Goal: Check status: Check status

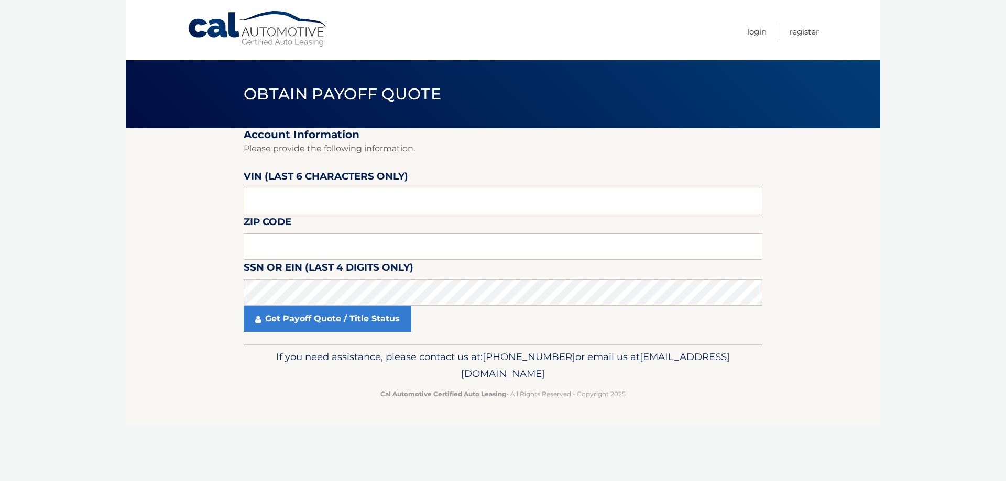
click at [293, 199] on input "text" at bounding box center [503, 201] width 519 height 26
drag, startPoint x: 293, startPoint y: 199, endPoint x: 224, endPoint y: 204, distance: 69.4
click at [224, 204] on section "Account Information Please provide the following information. [PERSON_NAME] (la…" at bounding box center [503, 236] width 754 height 216
type input "039988"
click at [291, 244] on input "text" at bounding box center [503, 247] width 519 height 26
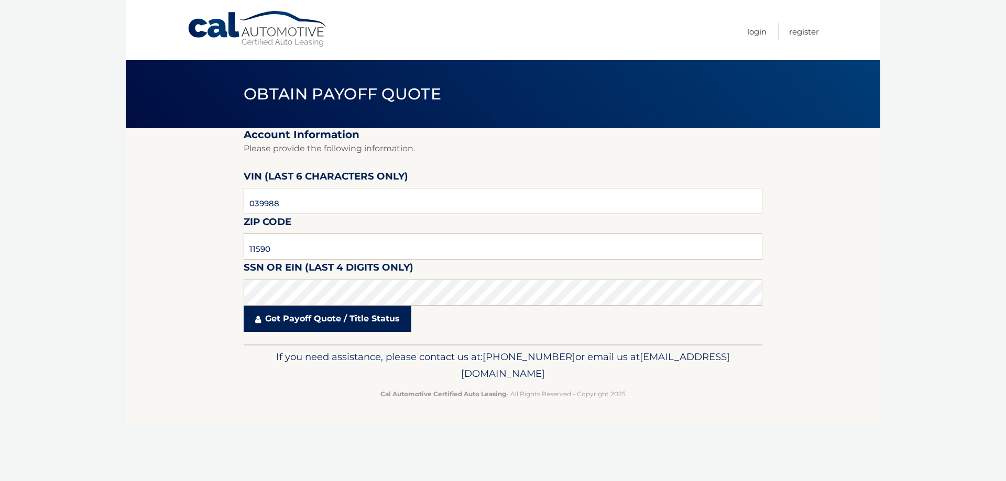
click at [318, 321] on link "Get Payoff Quote / Title Status" at bounding box center [328, 319] width 168 height 26
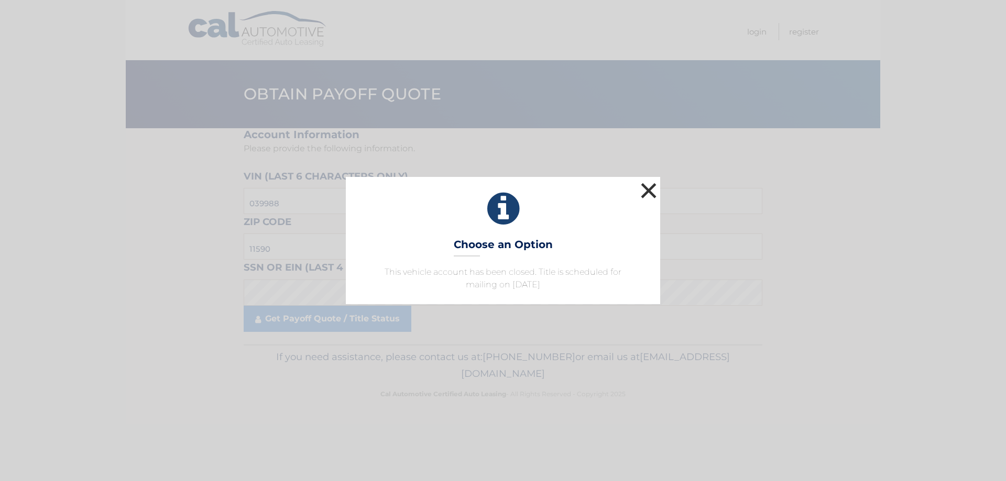
click at [653, 189] on button "×" at bounding box center [648, 190] width 21 height 21
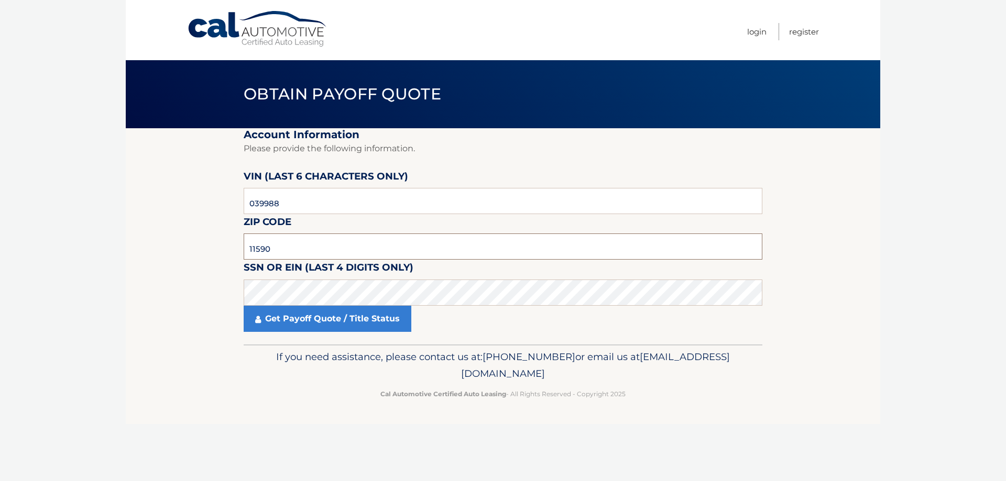
drag, startPoint x: 280, startPoint y: 248, endPoint x: 261, endPoint y: 253, distance: 20.1
click at [261, 253] on input "11590" at bounding box center [503, 247] width 519 height 26
click at [318, 322] on link "Get Payoff Quote / Title Status" at bounding box center [328, 319] width 168 height 26
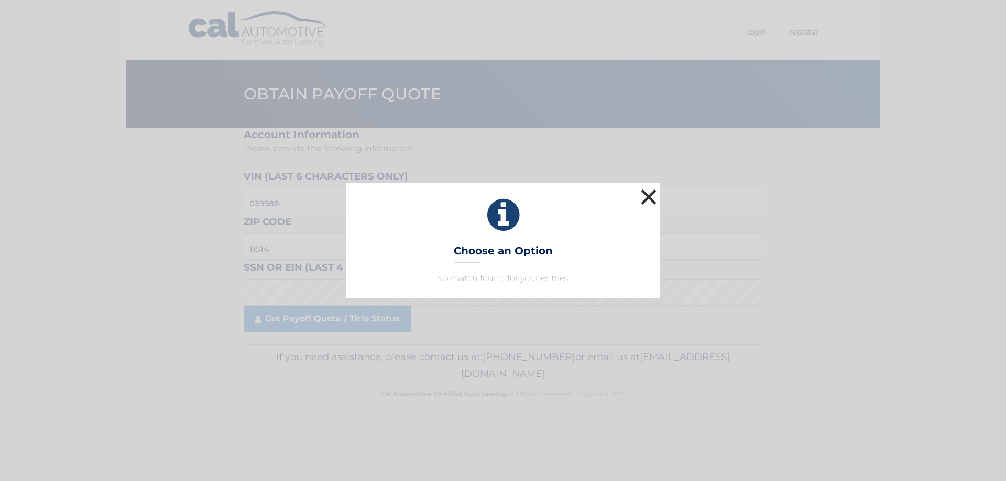
click at [655, 194] on button "×" at bounding box center [648, 197] width 21 height 21
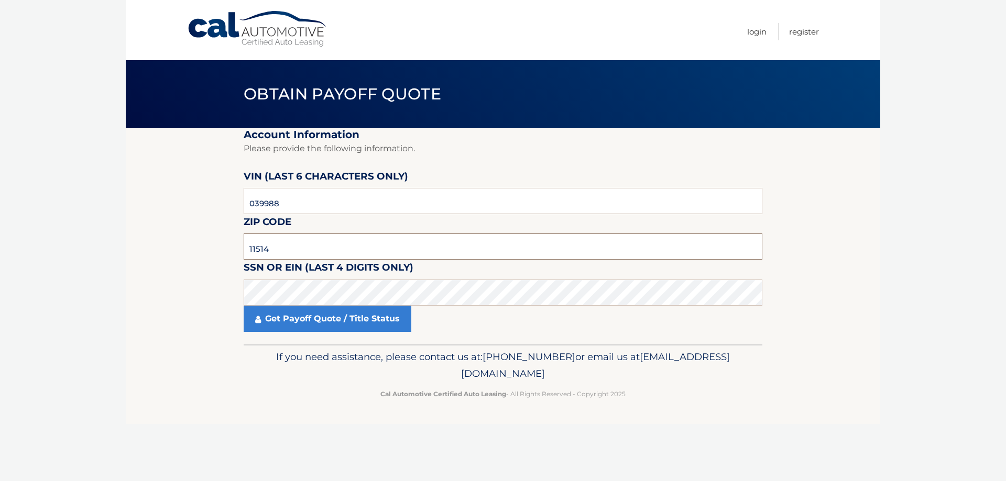
drag, startPoint x: 287, startPoint y: 248, endPoint x: 214, endPoint y: 260, distance: 73.7
click at [214, 260] on section "Account Information Please provide the following information. [PERSON_NAME] (la…" at bounding box center [503, 236] width 754 height 216
type input "11590"
click at [214, 289] on section "Account Information Please provide the following information. [PERSON_NAME] (la…" at bounding box center [503, 236] width 754 height 216
click at [320, 313] on link "Get Payoff Quote / Title Status" at bounding box center [328, 319] width 168 height 26
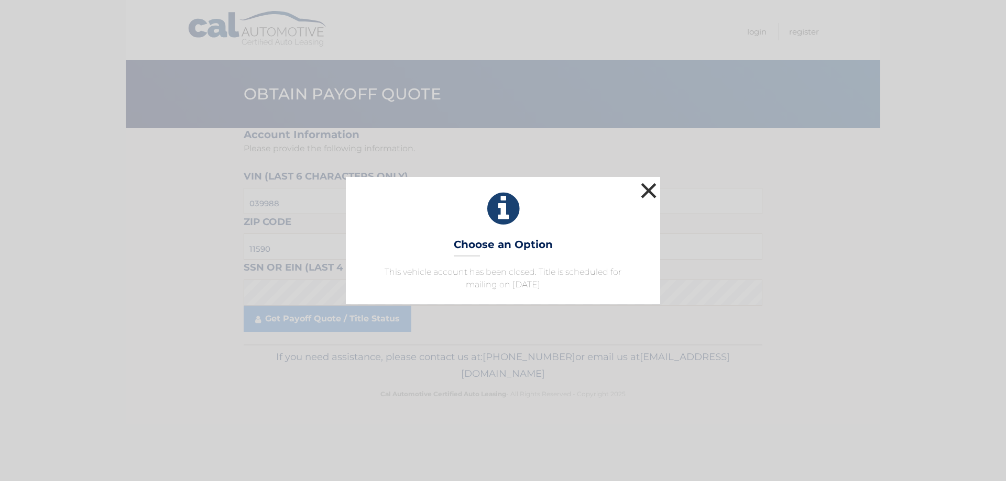
click at [648, 189] on button "×" at bounding box center [648, 190] width 21 height 21
